Goal: Information Seeking & Learning: Learn about a topic

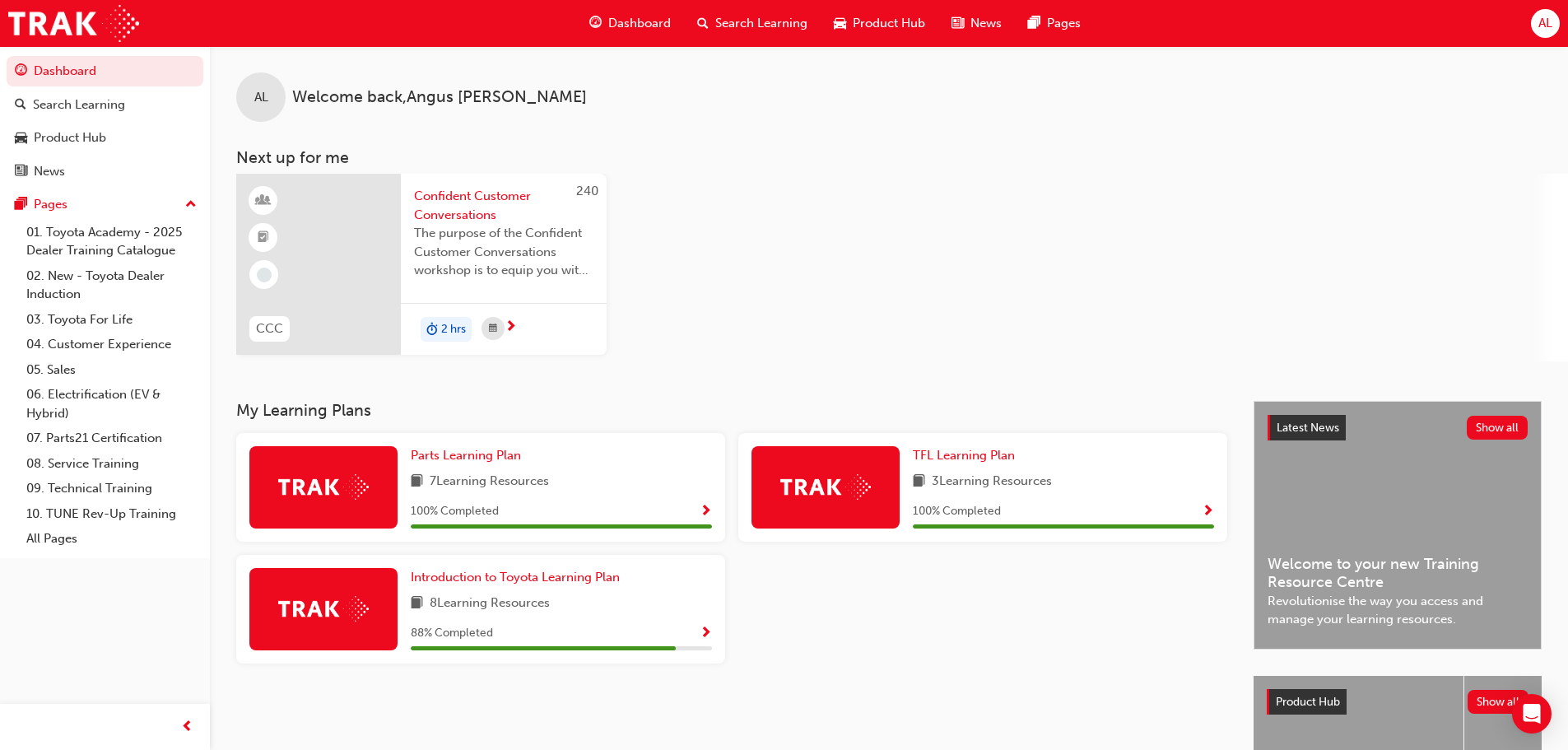
click at [765, 25] on span "Search Learning" at bounding box center [761, 23] width 93 height 19
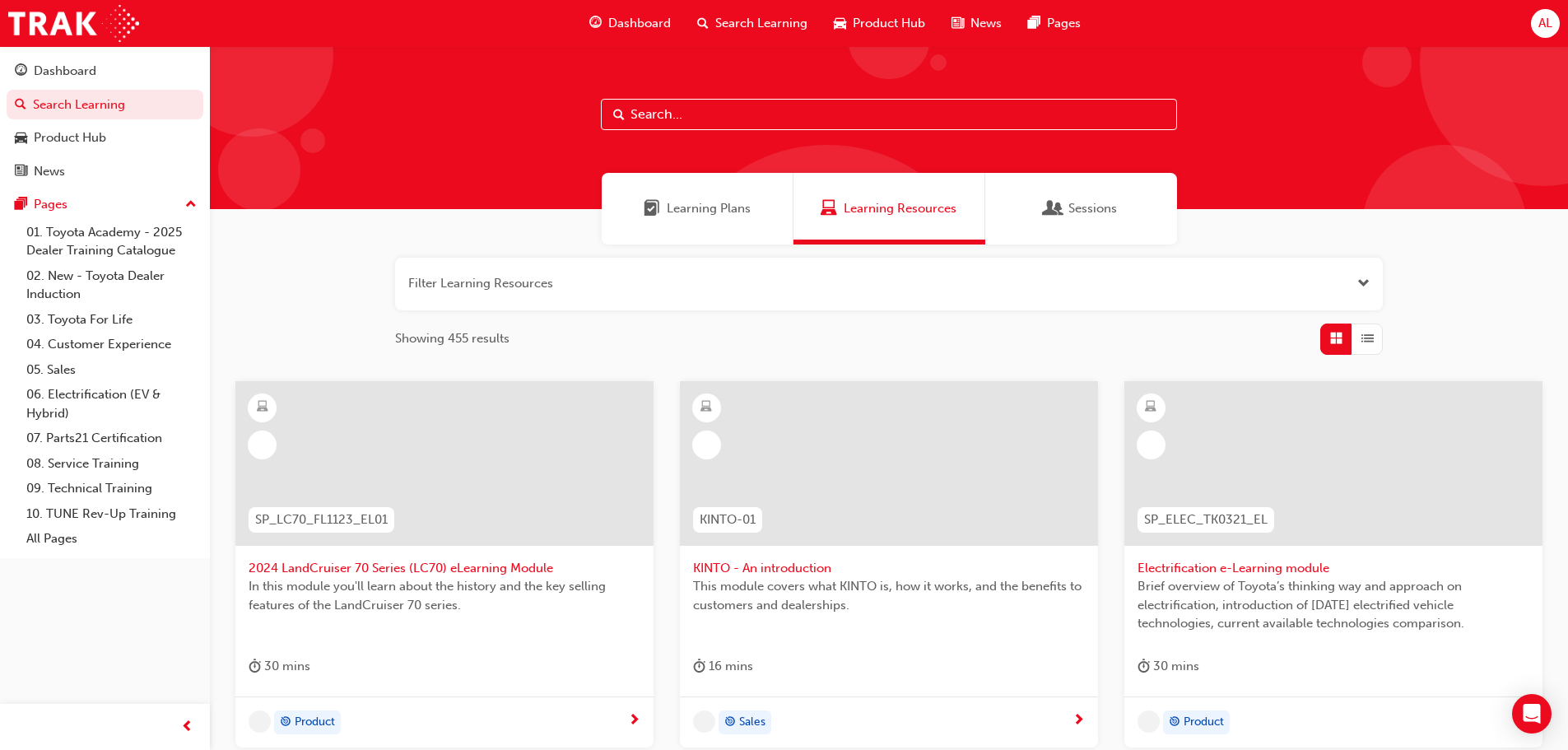
click at [740, 211] on span "Learning Plans" at bounding box center [709, 209] width 84 height 19
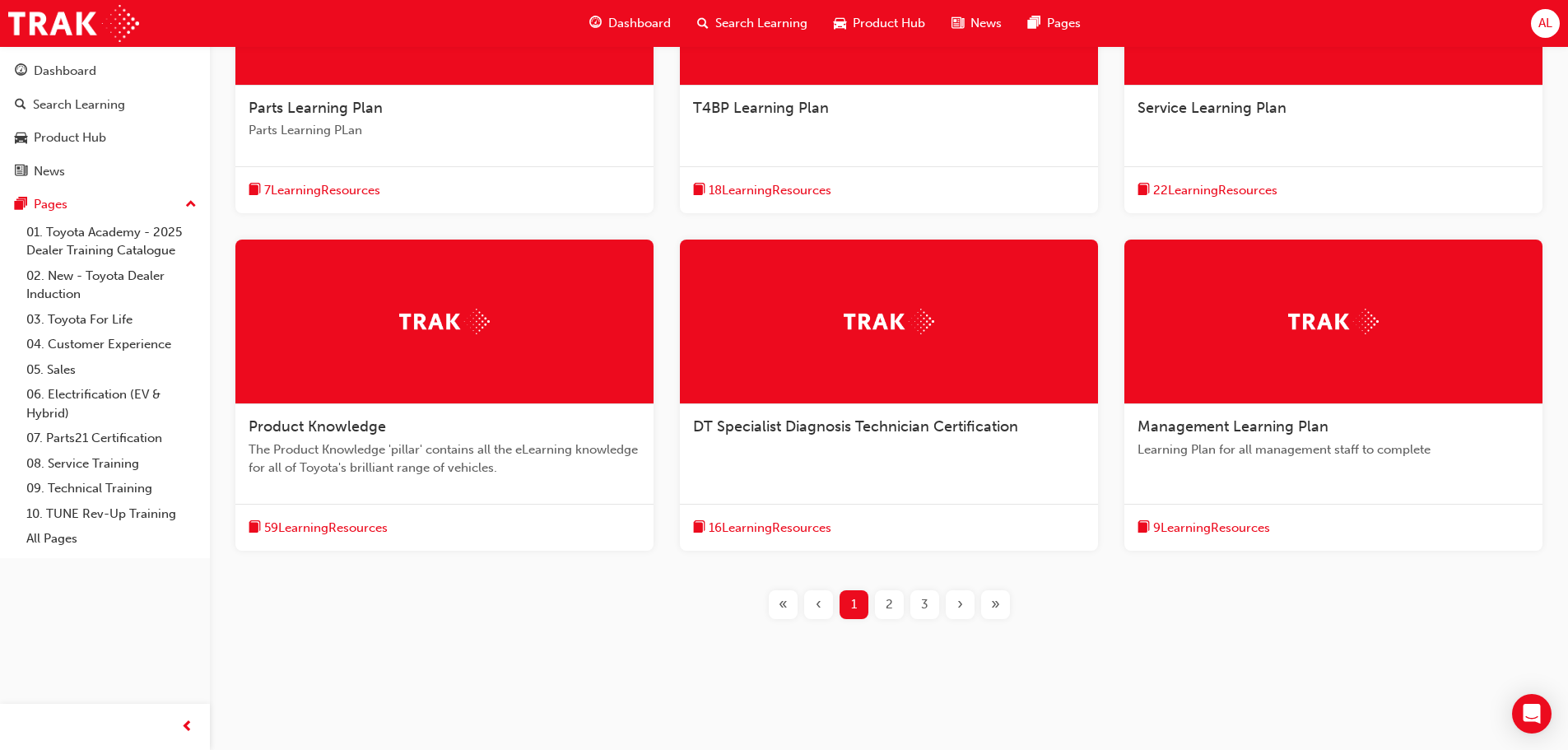
scroll to position [463, 0]
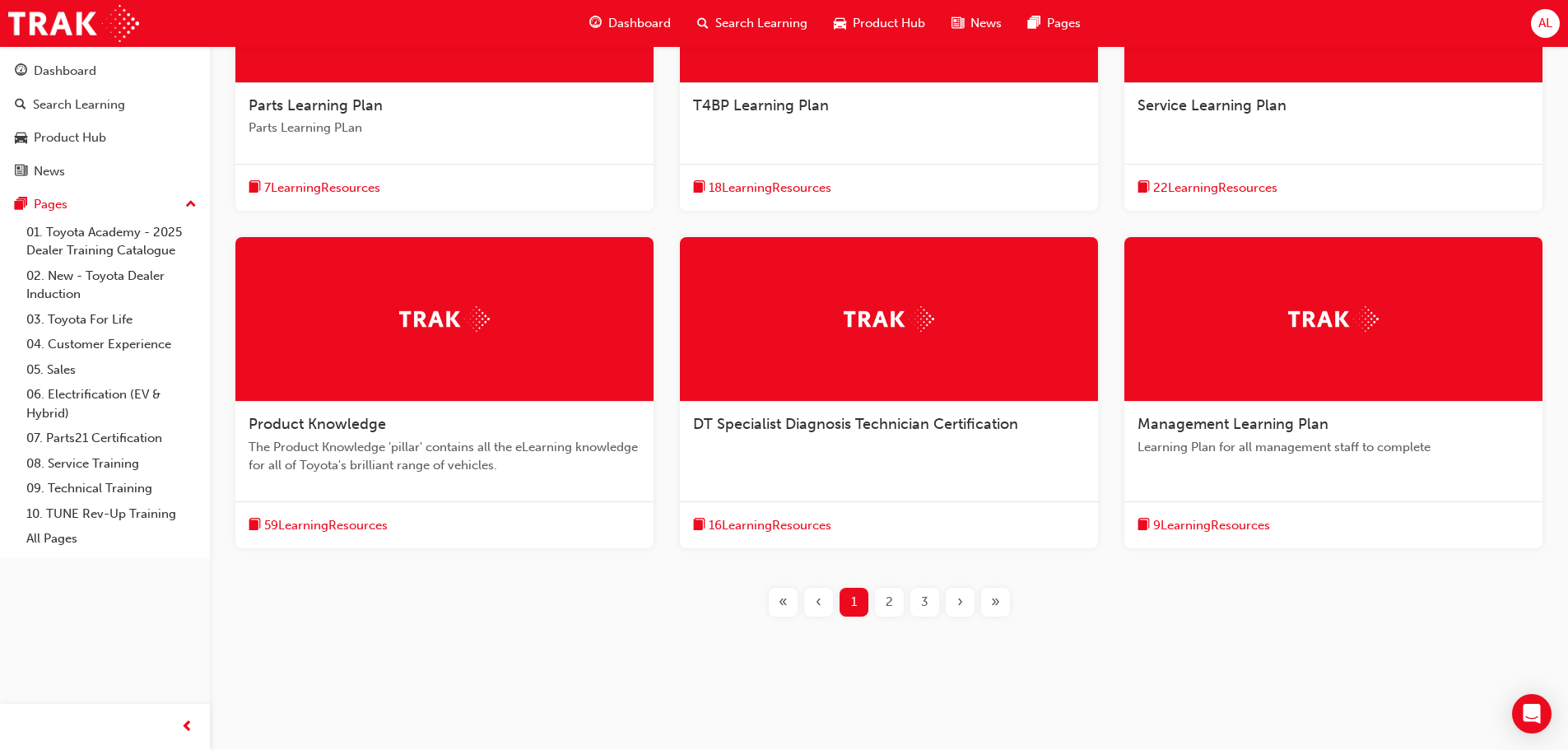
click at [897, 603] on div "2" at bounding box center [889, 602] width 29 height 29
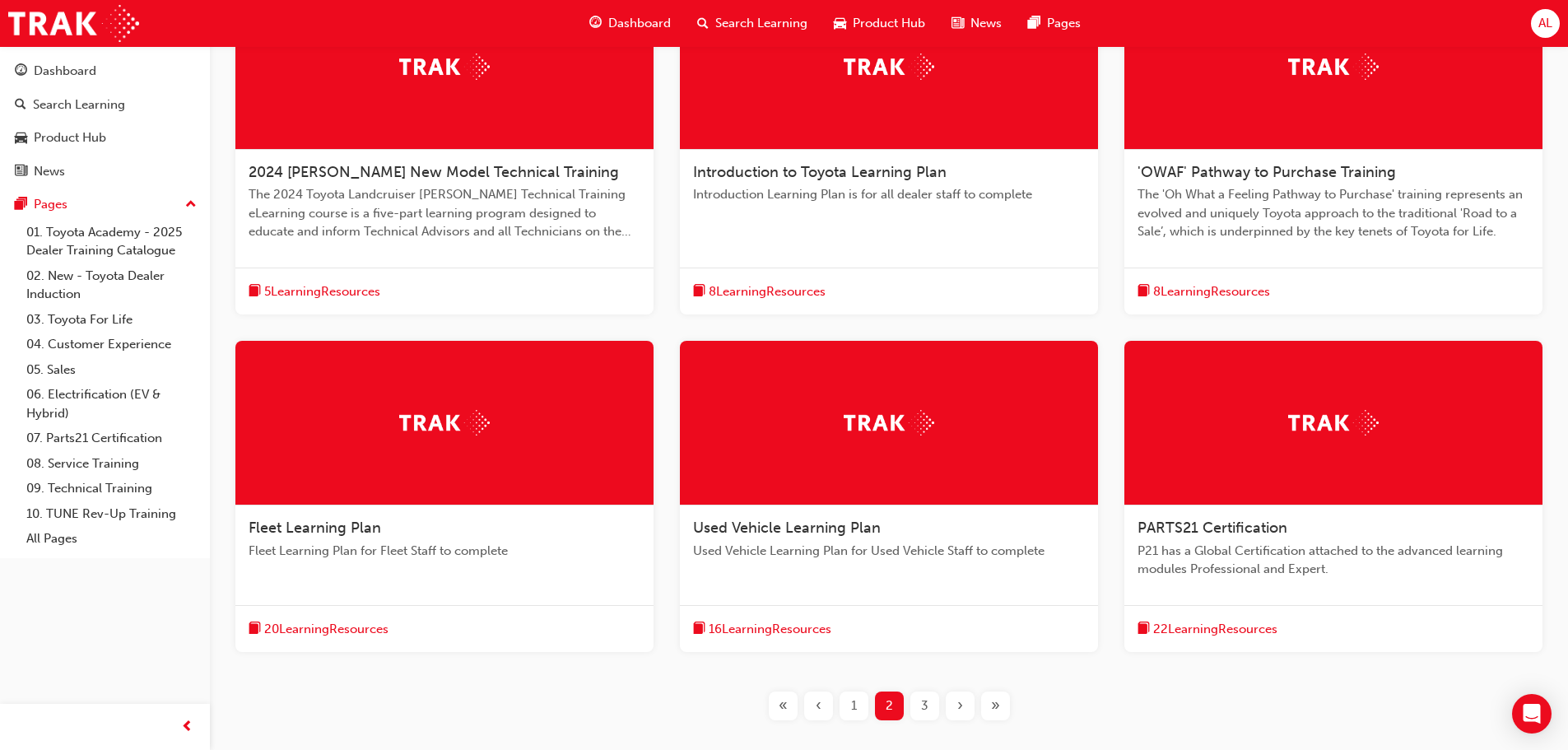
scroll to position [297, 0]
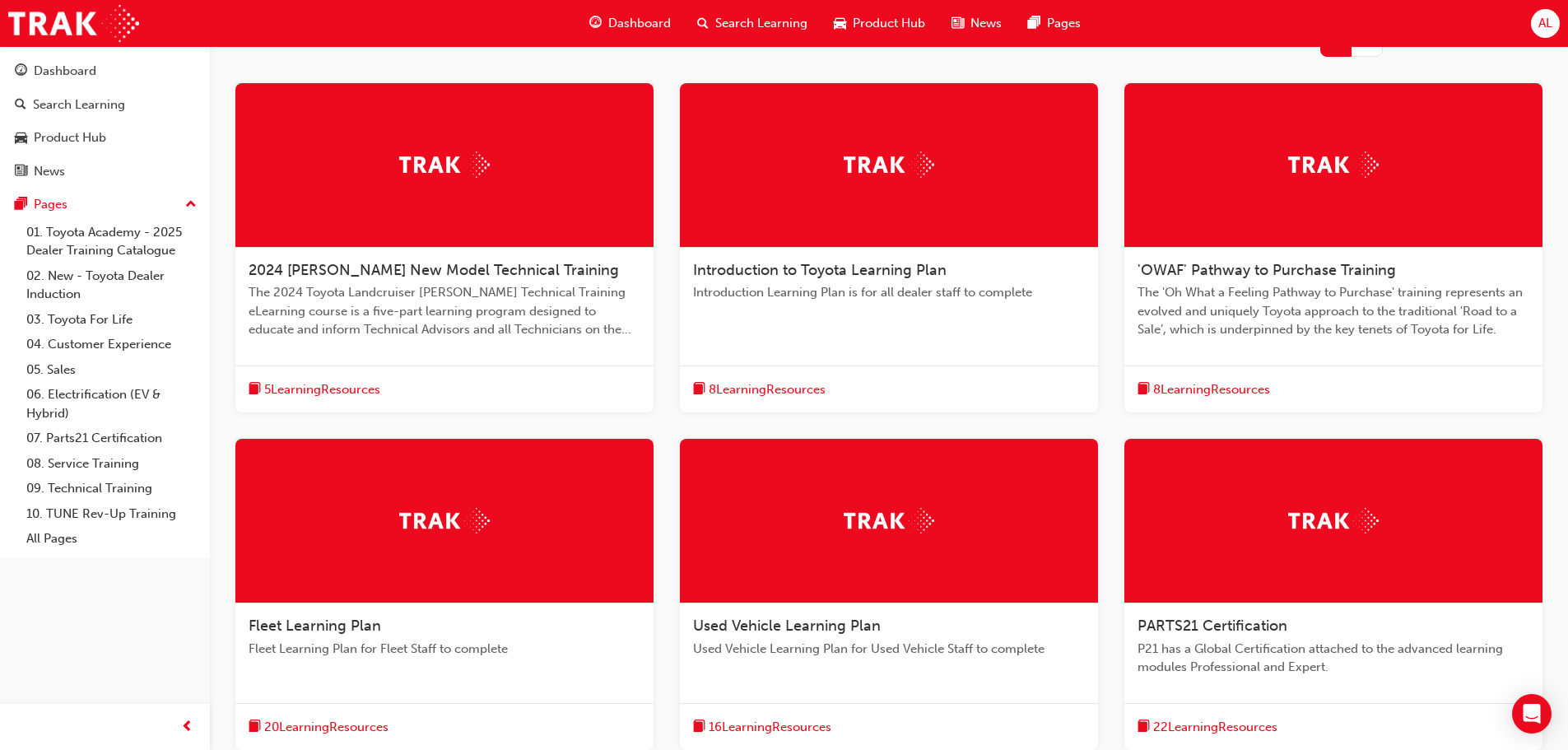
click at [502, 271] on span "2024 [PERSON_NAME] New Model Technical Training" at bounding box center [434, 270] width 370 height 18
